Goal: Check status: Check status

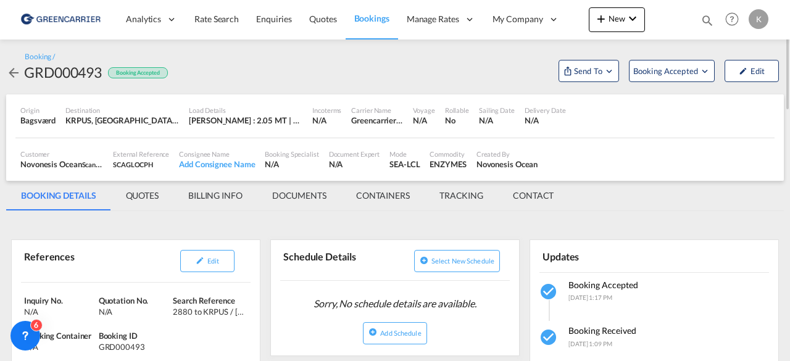
click at [7, 75] on md-icon "icon-arrow-left" at bounding box center [13, 72] width 15 height 15
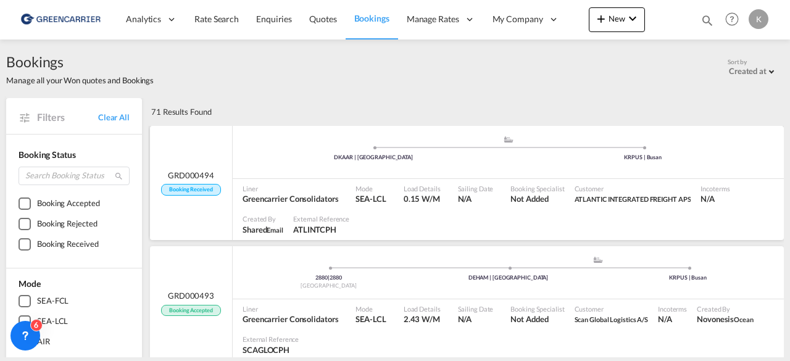
click at [313, 149] on ul ".a{fill:#aaa8ad;} .a{fill:#aaa8ad;} DKAAR | [GEOGRAPHIC_DATA] KRPUS | [GEOGRAPH…" at bounding box center [508, 150] width 538 height 6
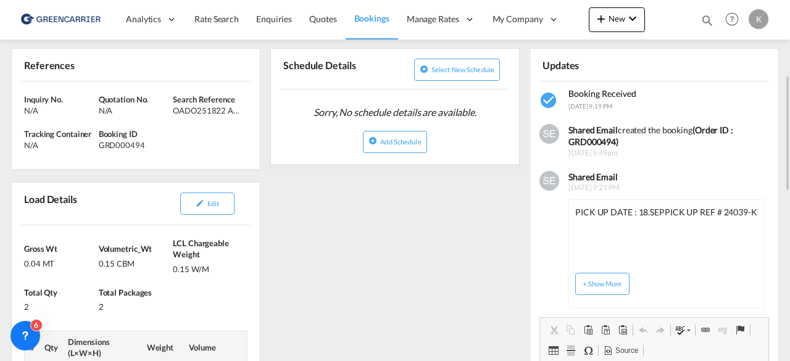
scroll to position [201, 0]
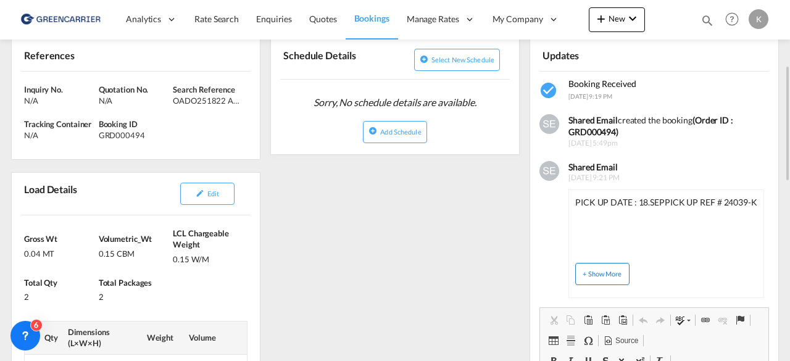
click at [608, 268] on button "+ Show More" at bounding box center [602, 274] width 54 height 22
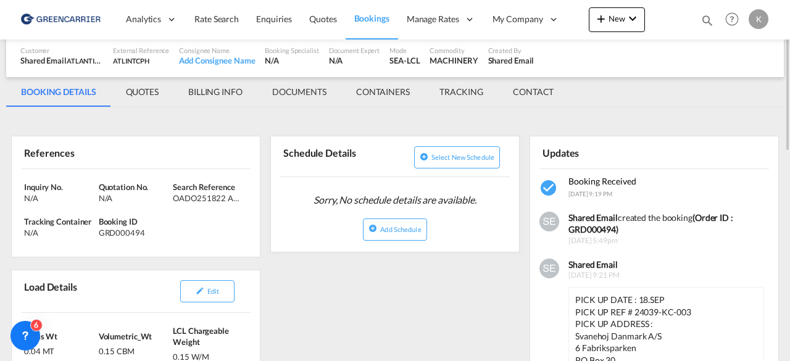
scroll to position [104, 0]
click at [170, 196] on div "Quotation No. N/A" at bounding box center [136, 192] width 75 height 22
drag, startPoint x: 175, startPoint y: 196, endPoint x: 260, endPoint y: 193, distance: 85.2
copy div "OADO251822 AMELIE"
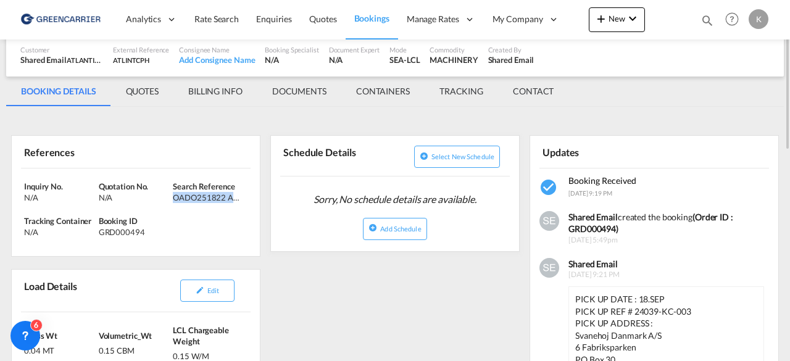
scroll to position [195, 0]
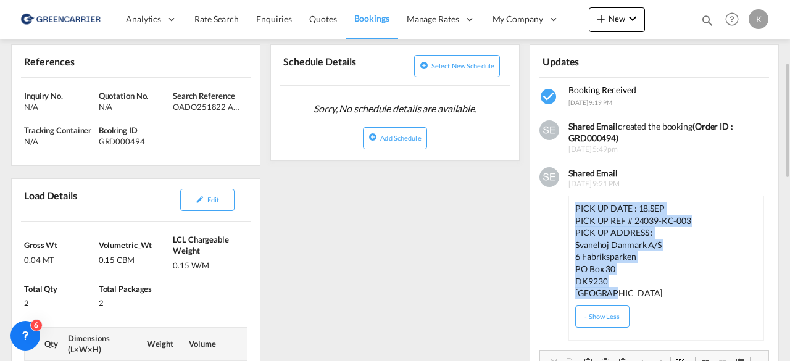
drag, startPoint x: 576, startPoint y: 205, endPoint x: 620, endPoint y: 287, distance: 93.0
click at [620, 287] on div "PICK UP DATE : 18.SEP PICK UP REF # 24039-KC-003 PICK UP ADDRESS : Svanehoj Dan…" at bounding box center [666, 250] width 182 height 97
copy div "PICK UP DATE : 18.SEP PICK UP REF # 24039-KC-003 PICK UP ADDRESS : [PERSON_NAME…"
